Goal: Navigation & Orientation: Find specific page/section

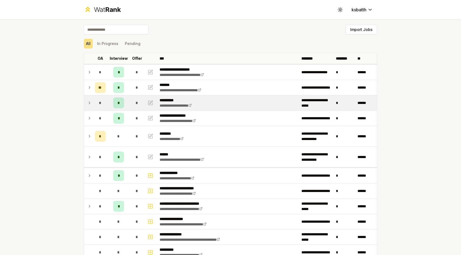
click at [86, 102] on td at bounding box center [88, 102] width 9 height 15
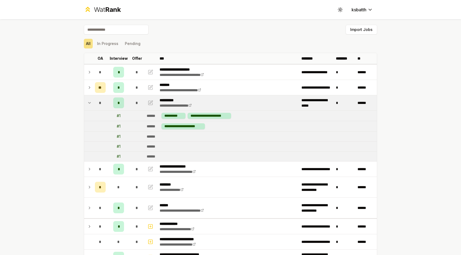
click at [86, 102] on td at bounding box center [88, 102] width 9 height 15
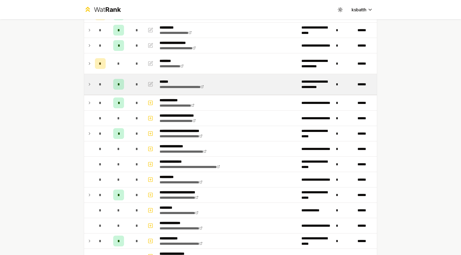
scroll to position [73, 0]
click at [90, 87] on td at bounding box center [88, 84] width 9 height 20
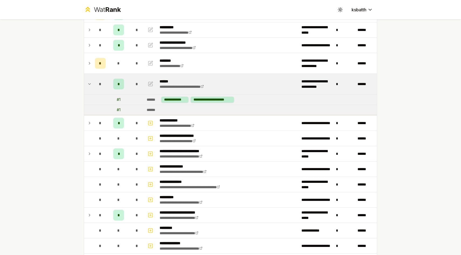
click at [88, 85] on icon at bounding box center [89, 84] width 4 height 6
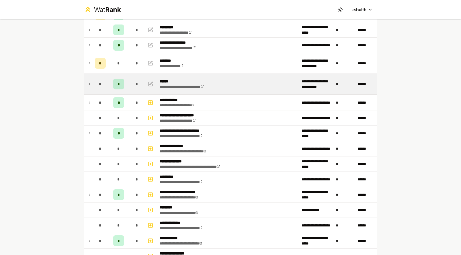
click at [88, 85] on icon at bounding box center [89, 84] width 4 height 6
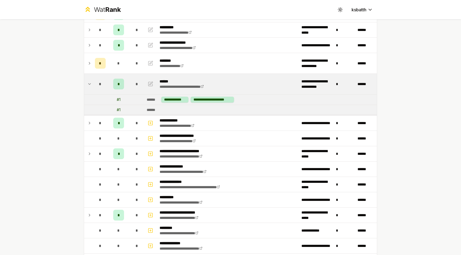
click at [88, 85] on icon at bounding box center [89, 84] width 4 height 6
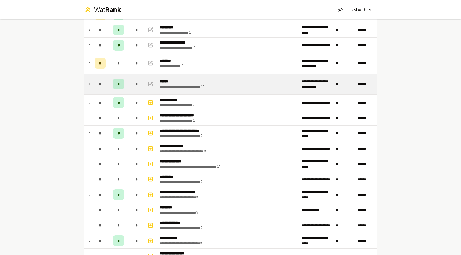
click at [88, 85] on icon at bounding box center [89, 84] width 4 height 6
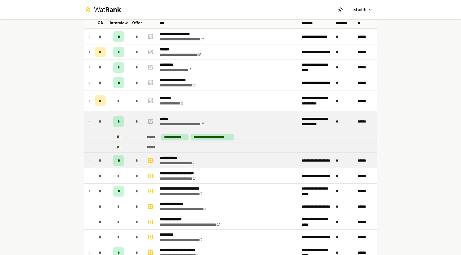
scroll to position [0, 0]
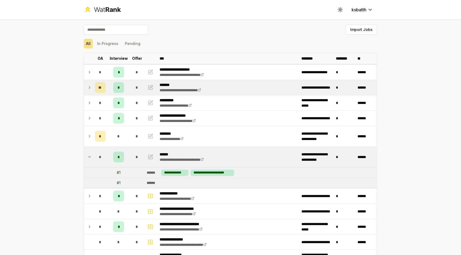
click at [88, 89] on icon at bounding box center [89, 87] width 4 height 6
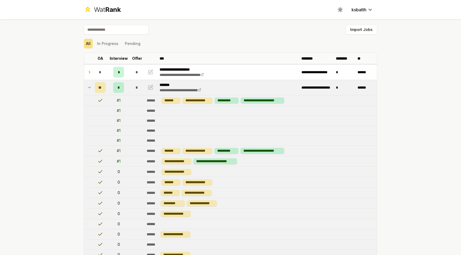
click at [88, 89] on icon at bounding box center [89, 87] width 4 height 6
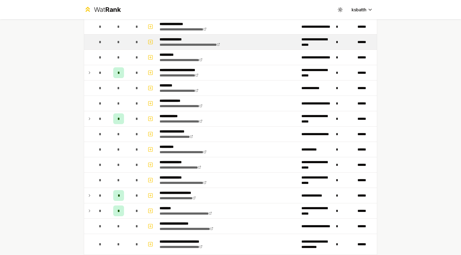
scroll to position [222, 0]
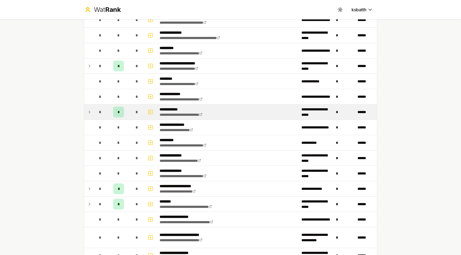
click at [89, 113] on icon at bounding box center [89, 112] width 4 height 6
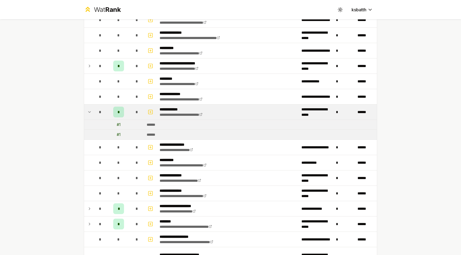
click at [89, 111] on icon at bounding box center [89, 112] width 4 height 6
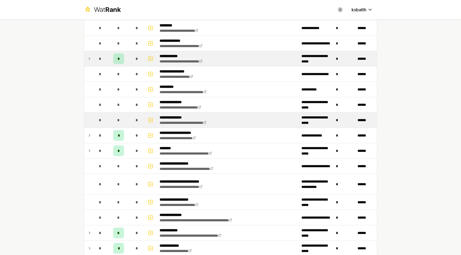
scroll to position [197, 0]
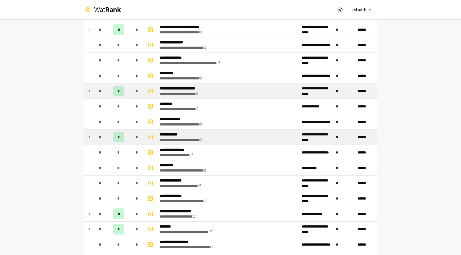
click at [91, 93] on icon at bounding box center [89, 91] width 4 height 6
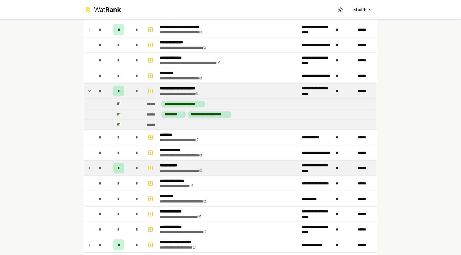
click at [89, 89] on icon at bounding box center [89, 91] width 4 height 6
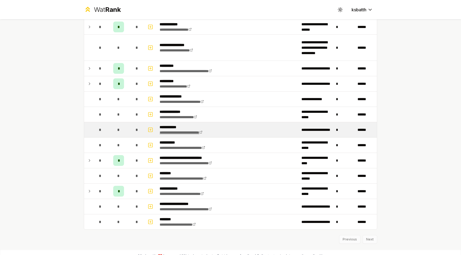
scroll to position [873, 0]
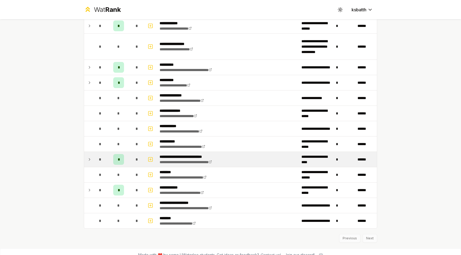
click at [87, 157] on td at bounding box center [88, 159] width 9 height 15
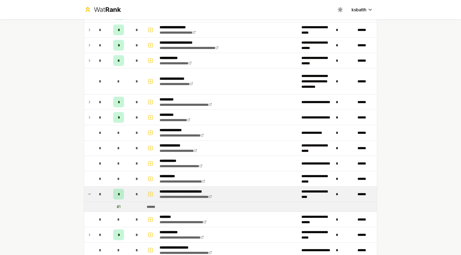
scroll to position [838, 0]
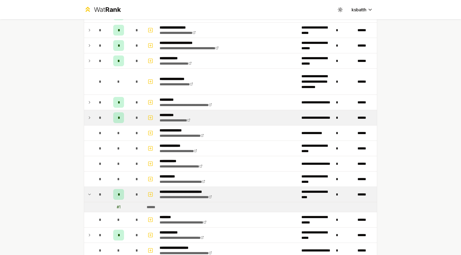
click at [90, 117] on icon at bounding box center [89, 118] width 4 height 6
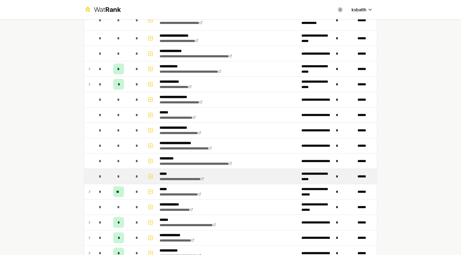
scroll to position [447, 0]
